Goal: Information Seeking & Learning: Learn about a topic

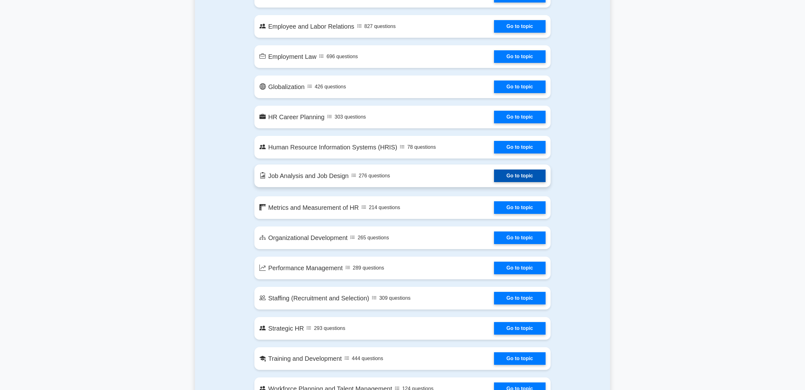
scroll to position [420, 0]
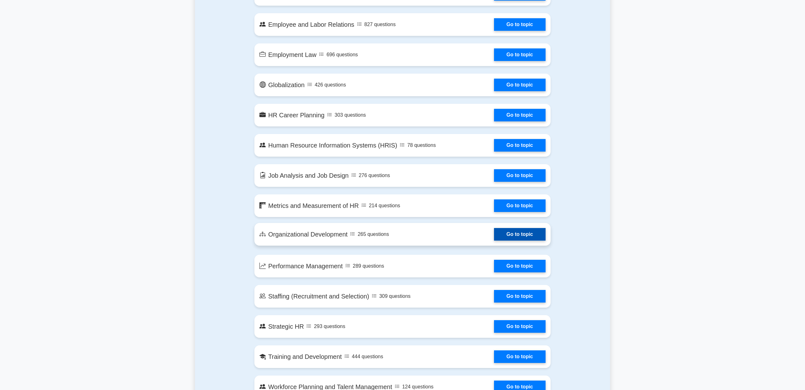
click at [522, 237] on link "Go to topic" at bounding box center [520, 234] width 52 height 13
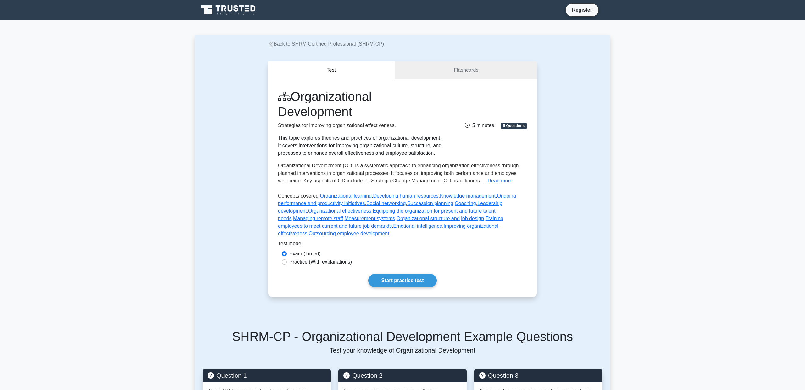
scroll to position [170, 0]
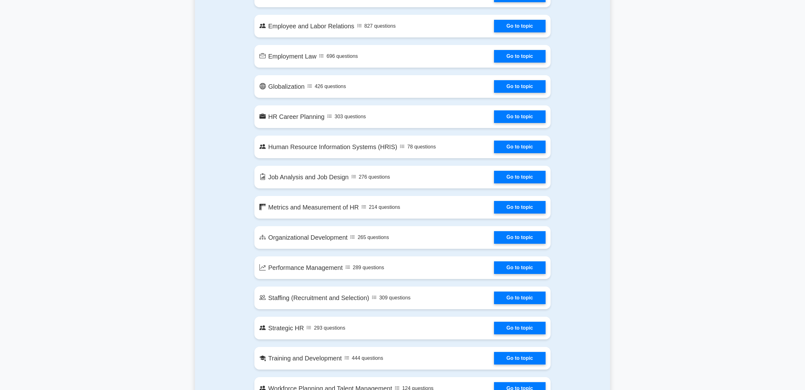
scroll to position [420, 0]
